Goal: Navigation & Orientation: Find specific page/section

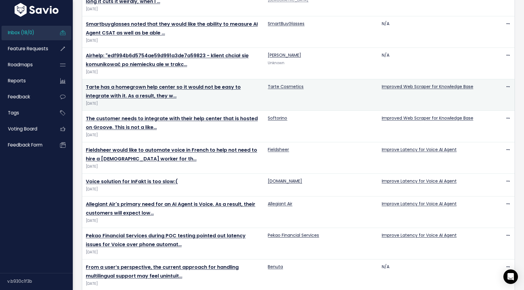
scroll to position [134, 0]
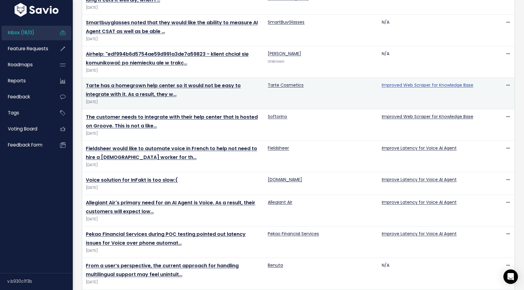
click at [428, 85] on link "Improved Web Scraper for Knowledge Base" at bounding box center [428, 85] width 92 height 6
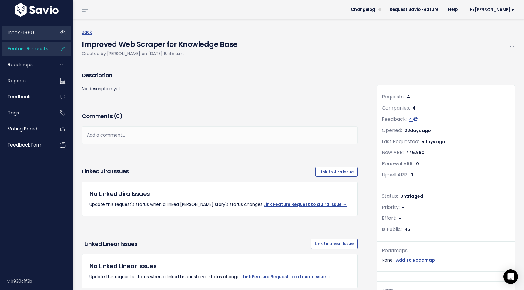
click at [29, 35] on span "Inbox (18/0)" at bounding box center [21, 32] width 26 height 6
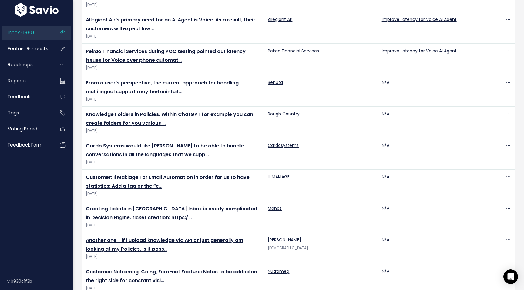
scroll to position [364, 0]
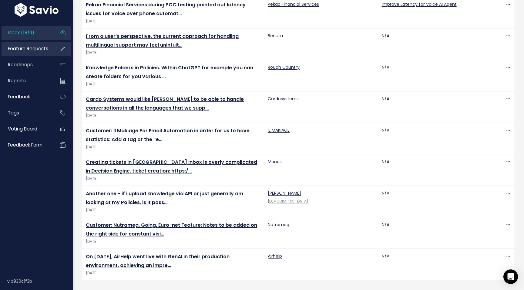
click at [16, 49] on span "Feature Requests" at bounding box center [28, 48] width 40 height 6
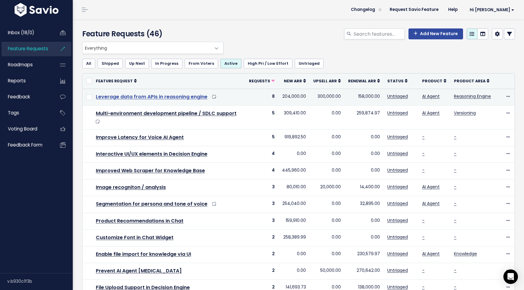
click at [173, 97] on link "Leverage data from APIs in reasoning engine" at bounding box center [152, 96] width 112 height 7
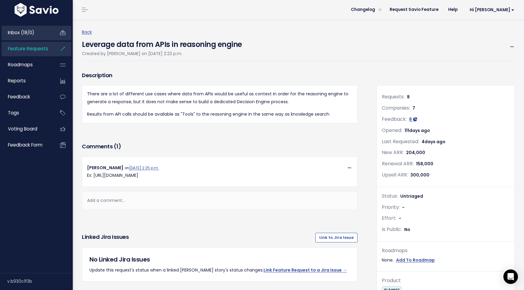
click at [30, 35] on span "Inbox (18/0)" at bounding box center [21, 32] width 26 height 6
